Goal: Find specific page/section: Find specific page/section

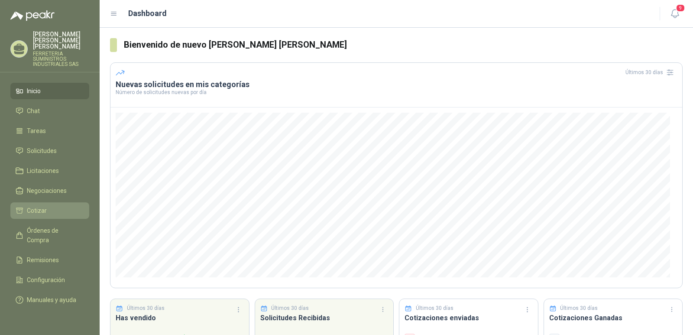
click at [43, 206] on span "Cotizar" at bounding box center [37, 211] width 20 height 10
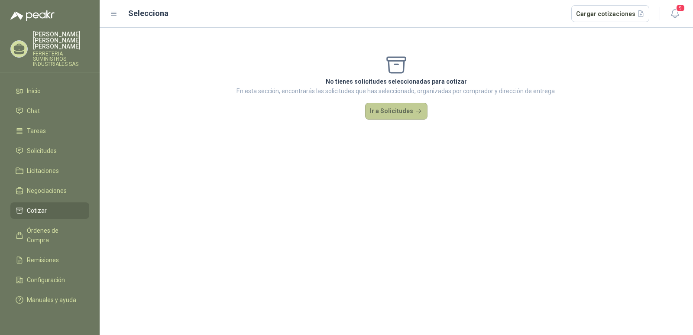
click at [394, 113] on button "Ir a Solicitudes" at bounding box center [396, 111] width 62 height 17
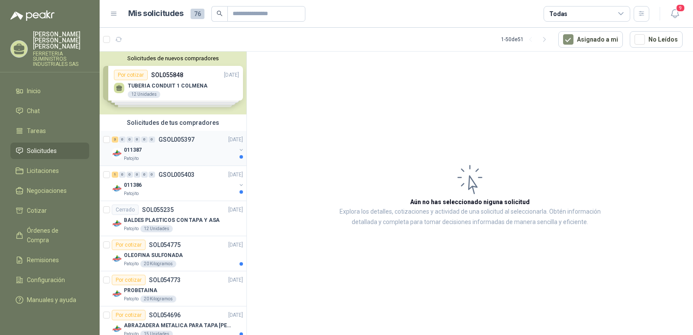
click at [171, 139] on p "GSOL005397" at bounding box center [176, 139] width 36 height 6
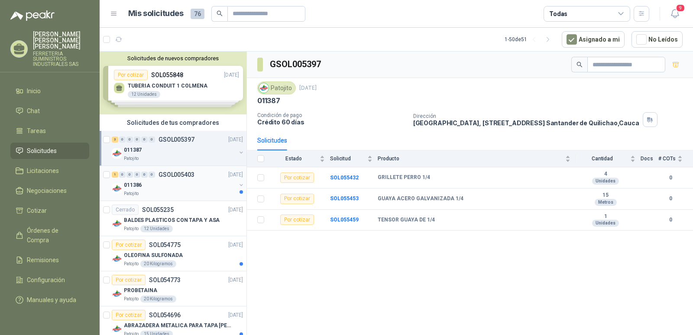
click at [171, 173] on p "GSOL005403" at bounding box center [176, 174] width 36 height 6
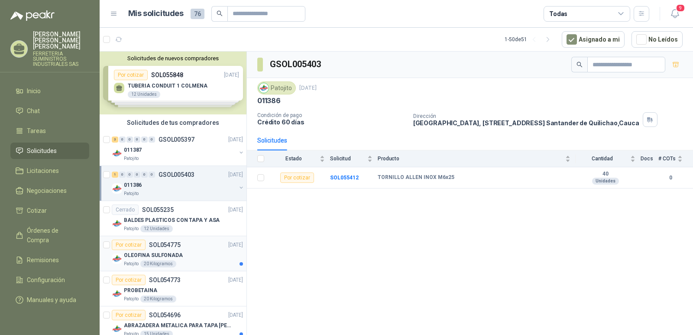
click at [164, 244] on p "SOL054775" at bounding box center [165, 245] width 32 height 6
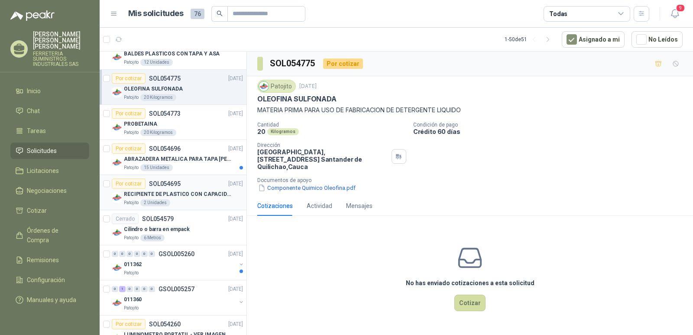
scroll to position [173, 0]
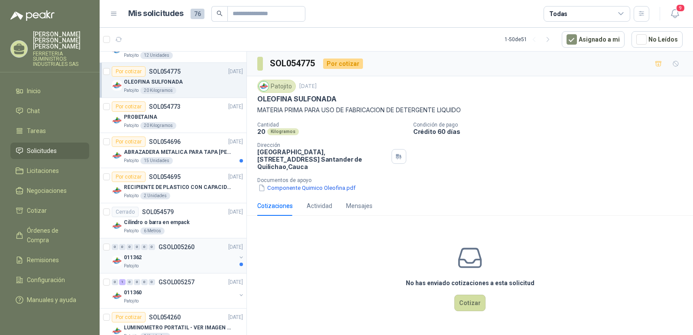
click at [176, 245] on p "GSOL005260" at bounding box center [176, 247] width 36 height 6
